Goal: Find specific fact: Find specific fact

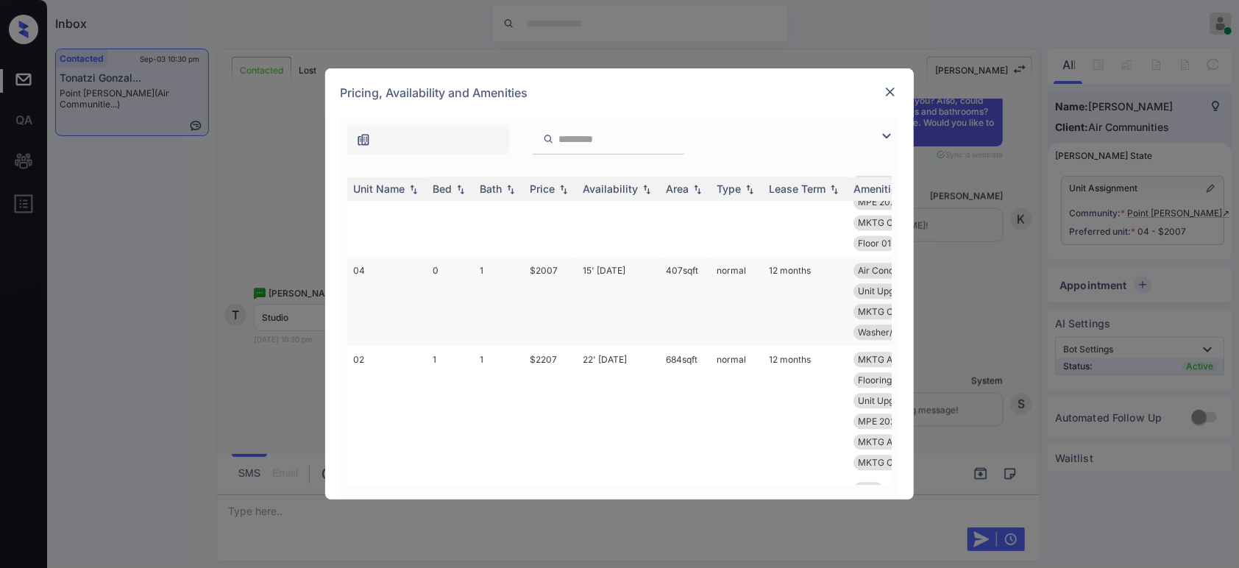
scroll to position [1635, 0]
drag, startPoint x: 570, startPoint y: 274, endPoint x: 525, endPoint y: 275, distance: 44.9
click at [525, 275] on td "$2007" at bounding box center [550, 302] width 53 height 89
copy td "$2007"
click at [883, 93] on img at bounding box center [890, 92] width 15 height 15
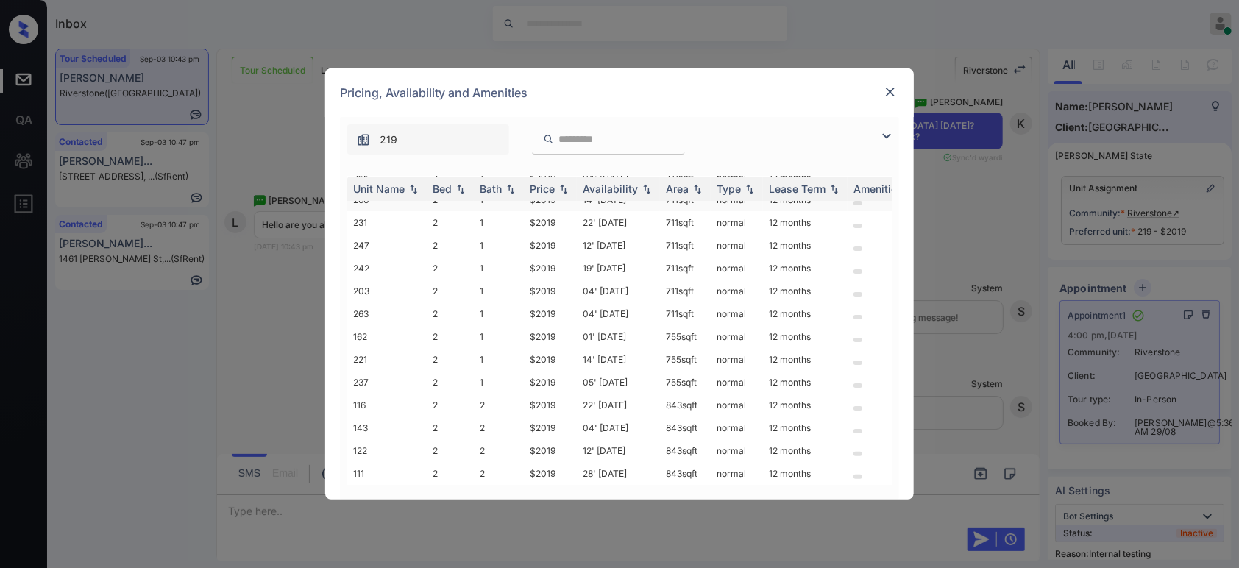
scroll to position [88, 0]
drag, startPoint x: 558, startPoint y: 210, endPoint x: 520, endPoint y: 210, distance: 37.5
click at [520, 211] on tr "231 2 1 $2019 22' Sep 25 711 sqft normal 12 months" at bounding box center [731, 222] width 769 height 23
copy tr "$2019"
click at [890, 93] on img at bounding box center [890, 92] width 15 height 15
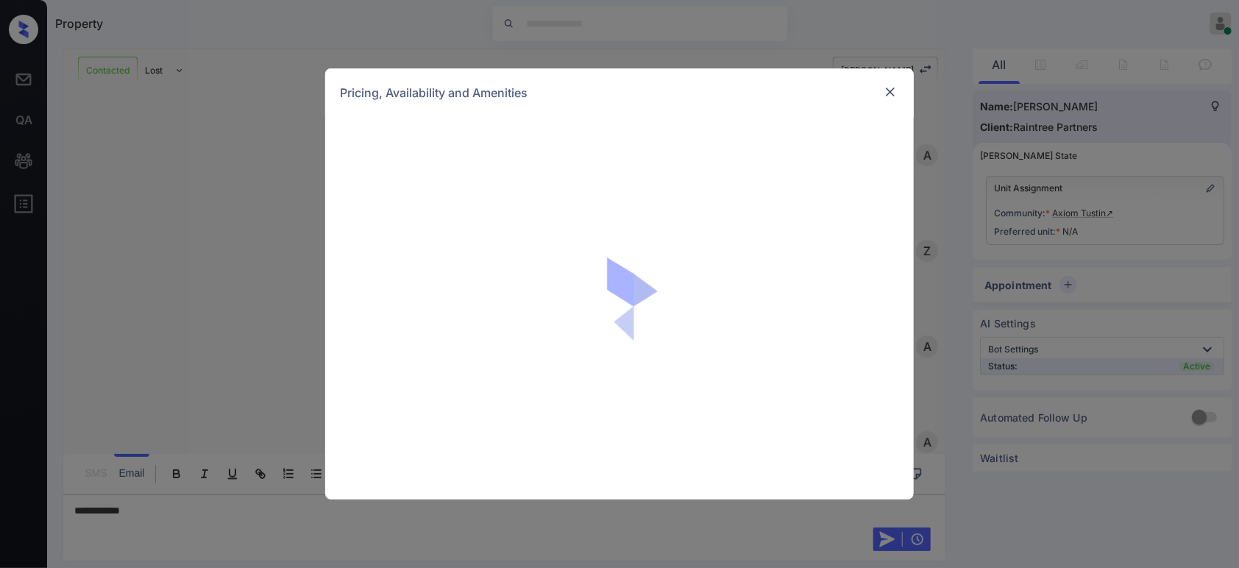
scroll to position [789, 0]
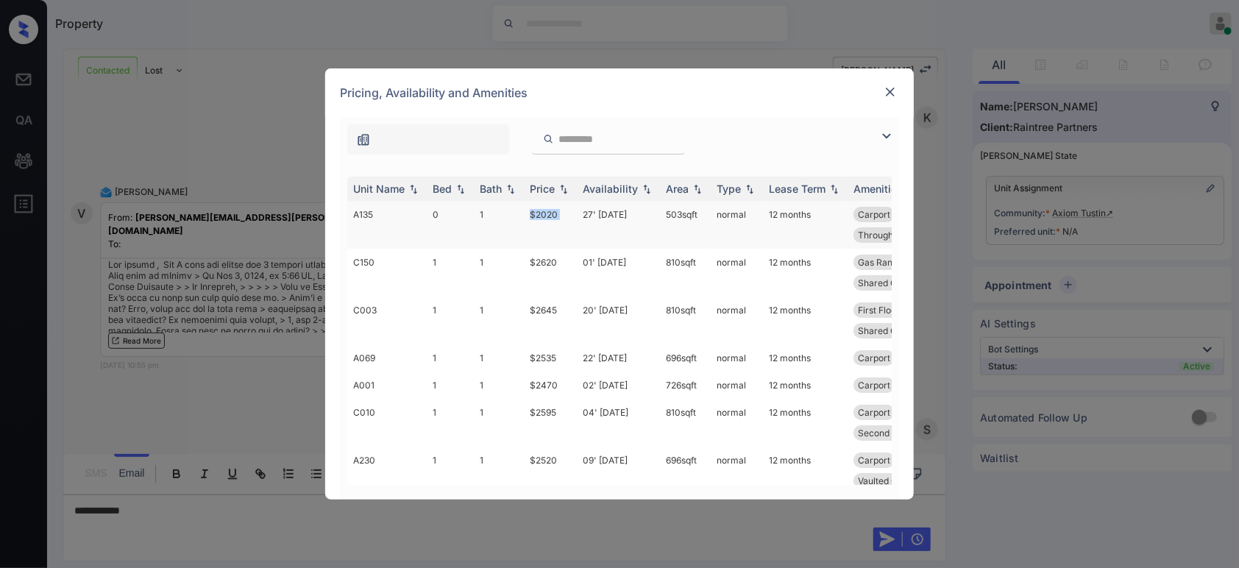
drag, startPoint x: 575, startPoint y: 210, endPoint x: 529, endPoint y: 212, distance: 45.6
click at [529, 212] on tr "A135 0 1 $2020 27' Sep 25 503 sqft normal 12 months Carport First Floor Patio o…" at bounding box center [731, 225] width 769 height 48
copy td "$2020"
click at [547, 213] on td "$2020" at bounding box center [550, 225] width 53 height 48
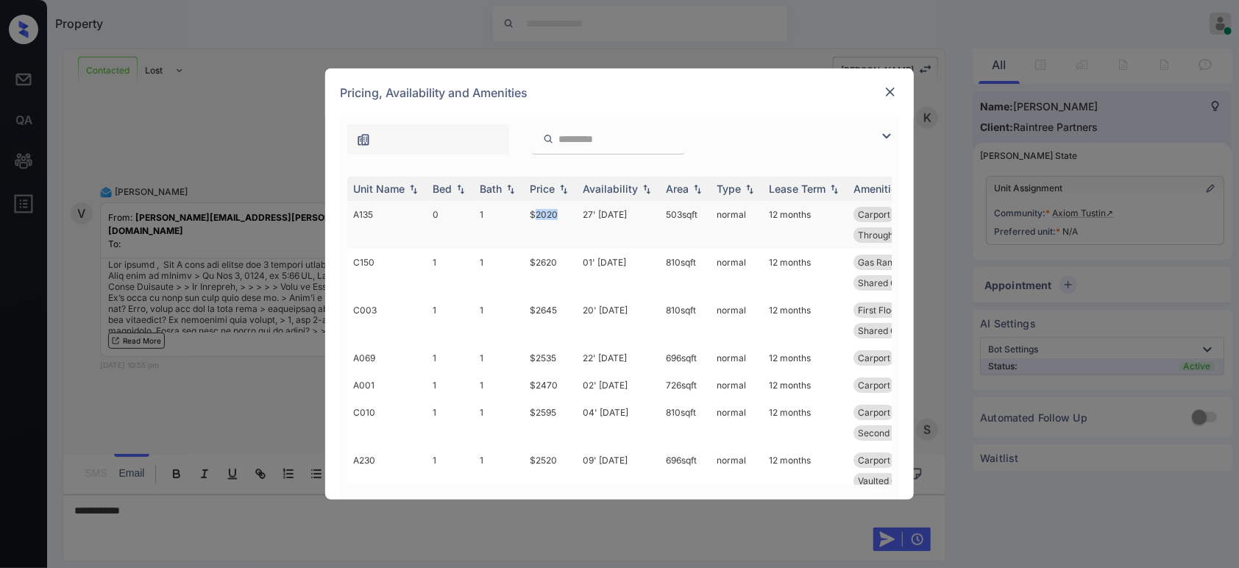
click at [547, 213] on td "$2020" at bounding box center [550, 225] width 53 height 48
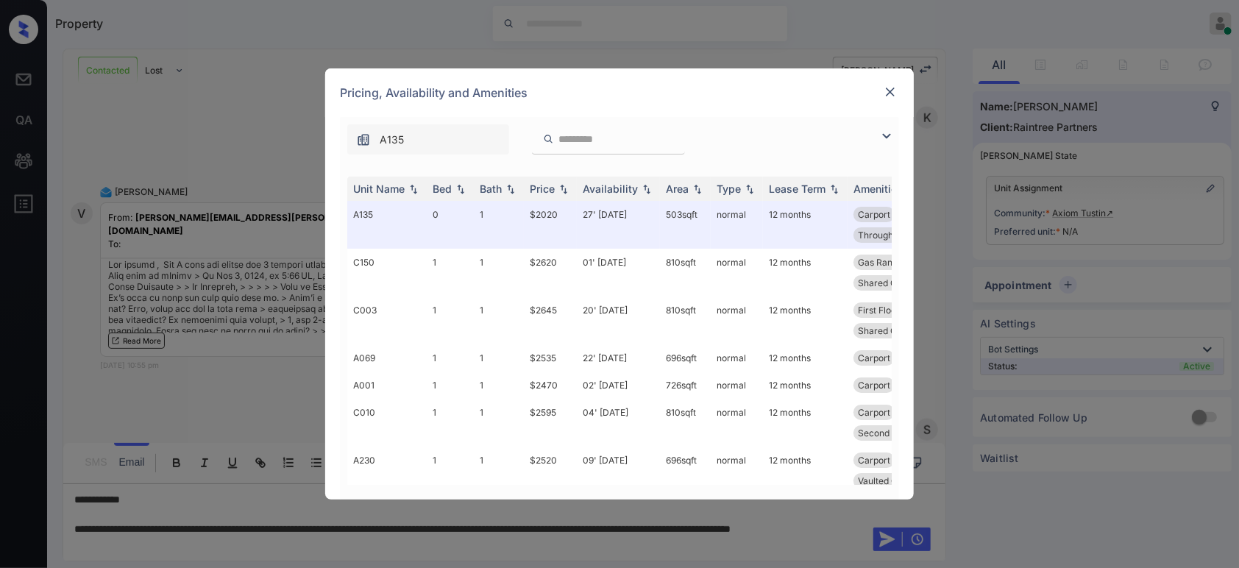
drag, startPoint x: 157, startPoint y: 524, endPoint x: 183, endPoint y: 516, distance: 27.7
click at [160, 522] on div "**********" at bounding box center [619, 284] width 1239 height 568
click at [893, 93] on img at bounding box center [890, 92] width 15 height 15
